Goal: Information Seeking & Learning: Learn about a topic

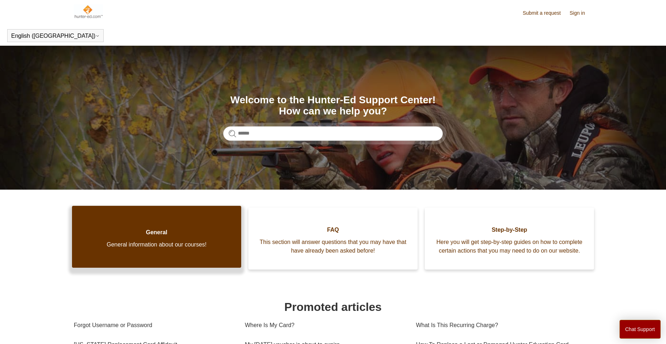
click at [198, 227] on link "General General information about our courses!" at bounding box center [156, 237] width 169 height 62
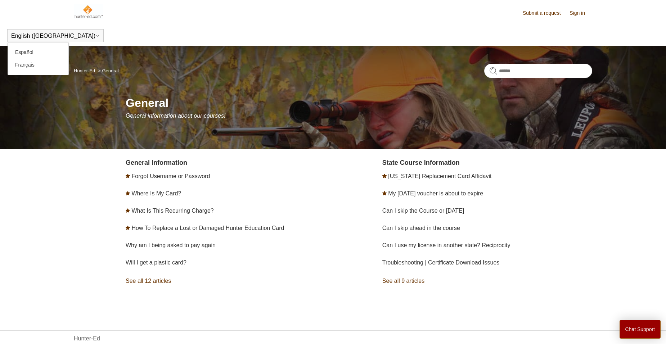
click at [33, 38] on button "English ([GEOGRAPHIC_DATA])" at bounding box center [55, 36] width 89 height 6
click at [87, 11] on img at bounding box center [88, 11] width 29 height 14
